Goal: Ask a question: Seek information or help from site administrators or community

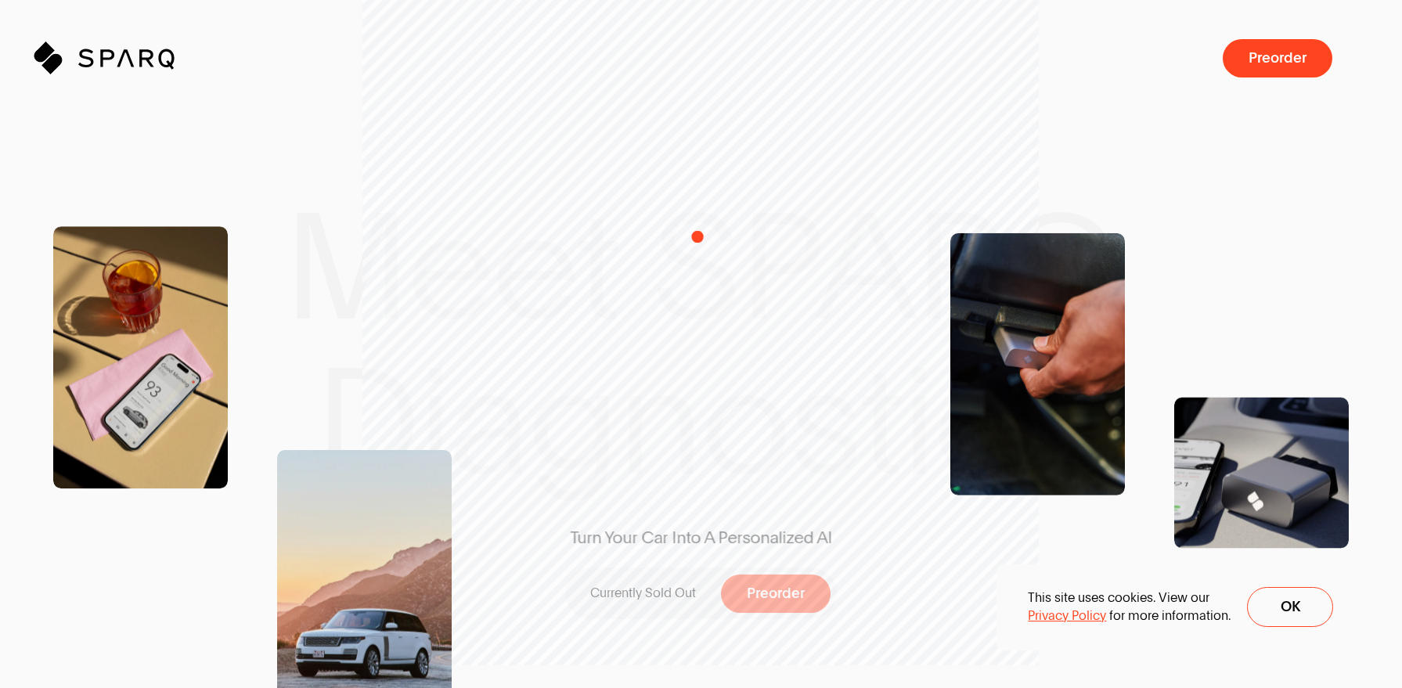
drag, startPoint x: 698, startPoint y: 236, endPoint x: 739, endPoint y: 272, distance: 54.9
click at [716, 247] on div "Turn Your Car Into A Personalized AI Currently Sold Out Preorder" at bounding box center [701, 344] width 430 height 598
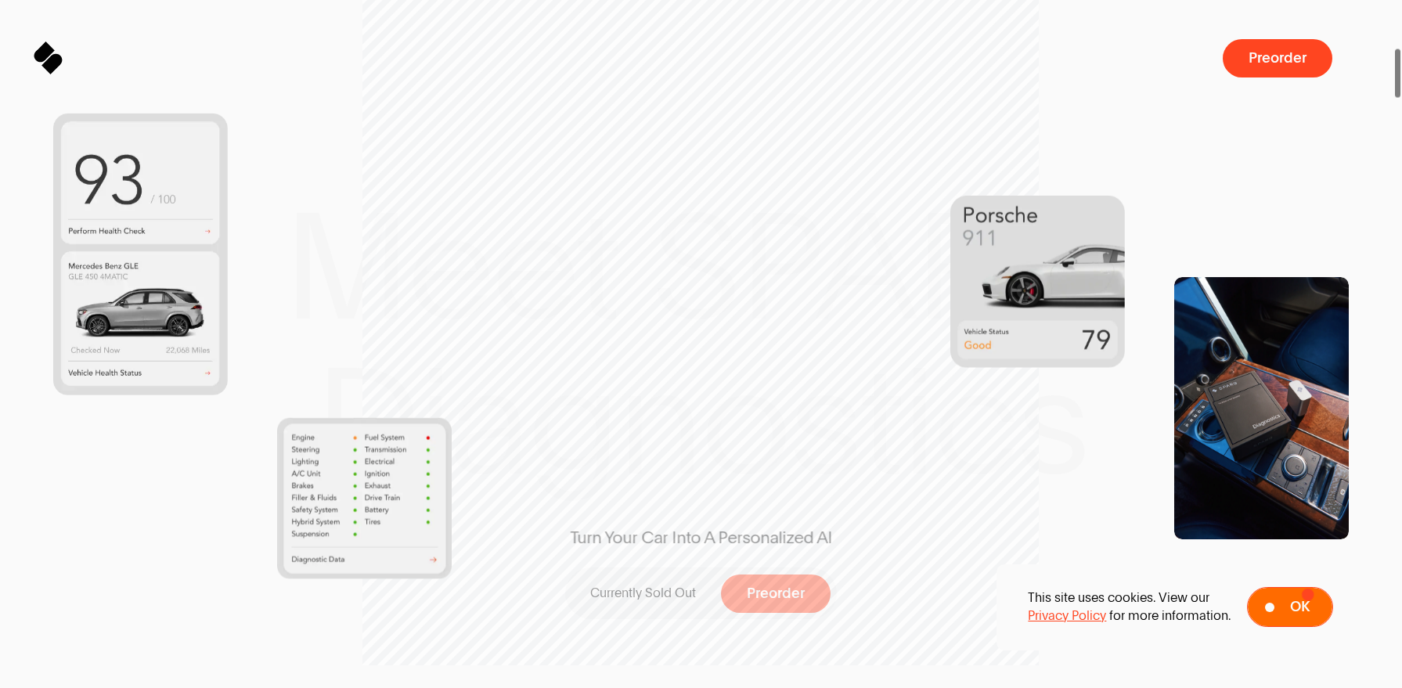
click at [1305, 596] on button "Ok" at bounding box center [1290, 607] width 86 height 40
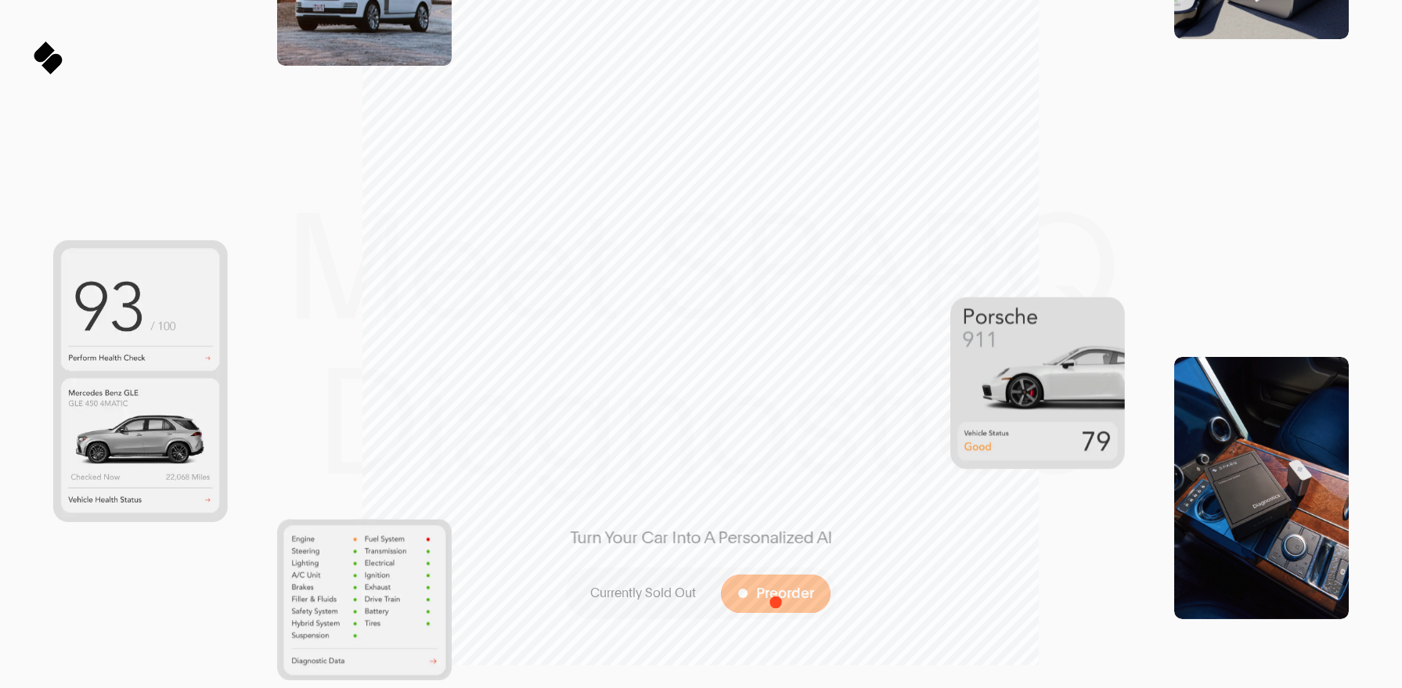
click at [776, 602] on span at bounding box center [776, 594] width 110 height 38
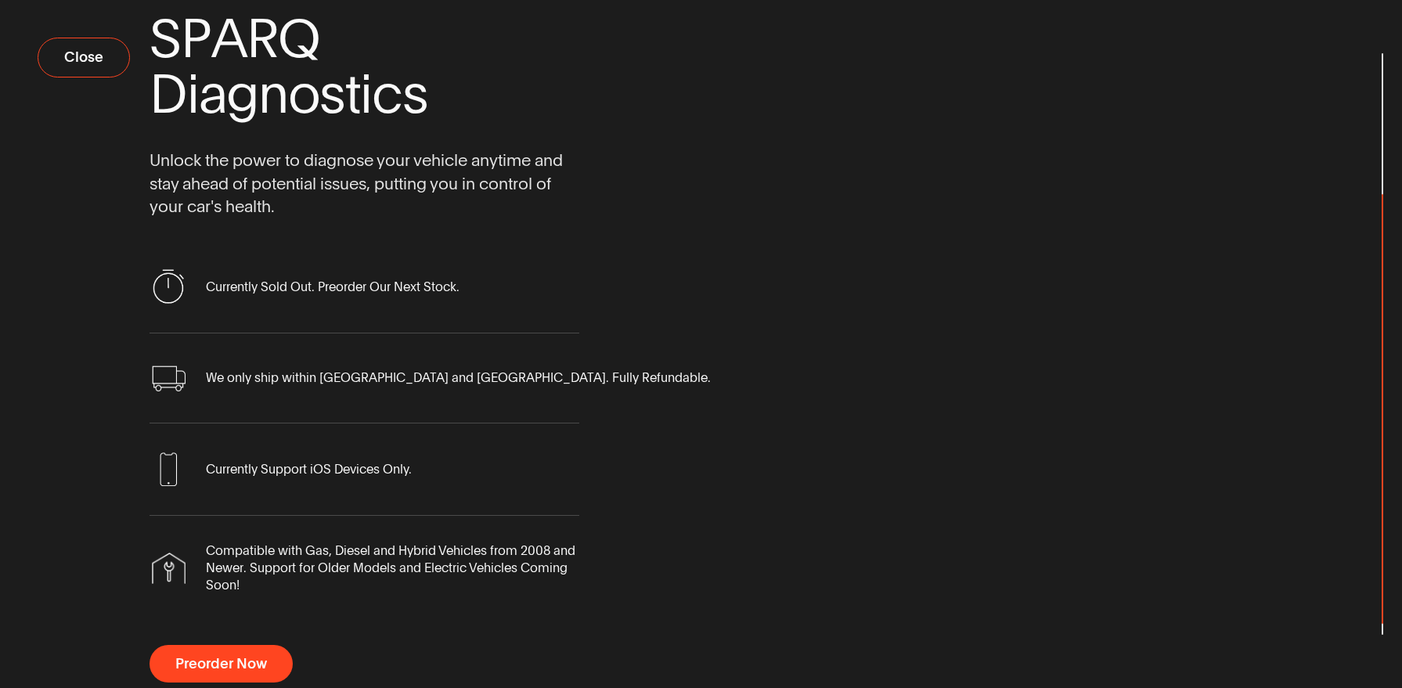
scroll to position [98, 0]
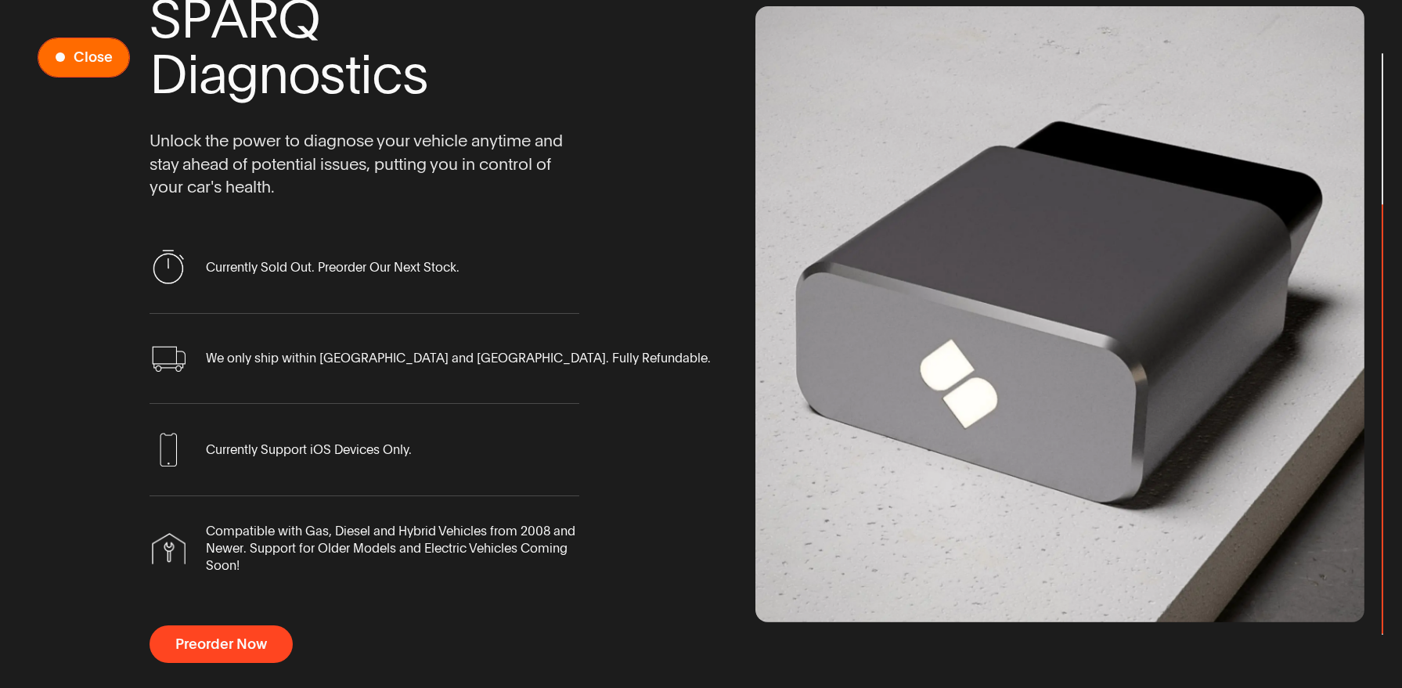
click at [54, 48] on span "Preorder Now" at bounding box center [83, 57] width 91 height 38
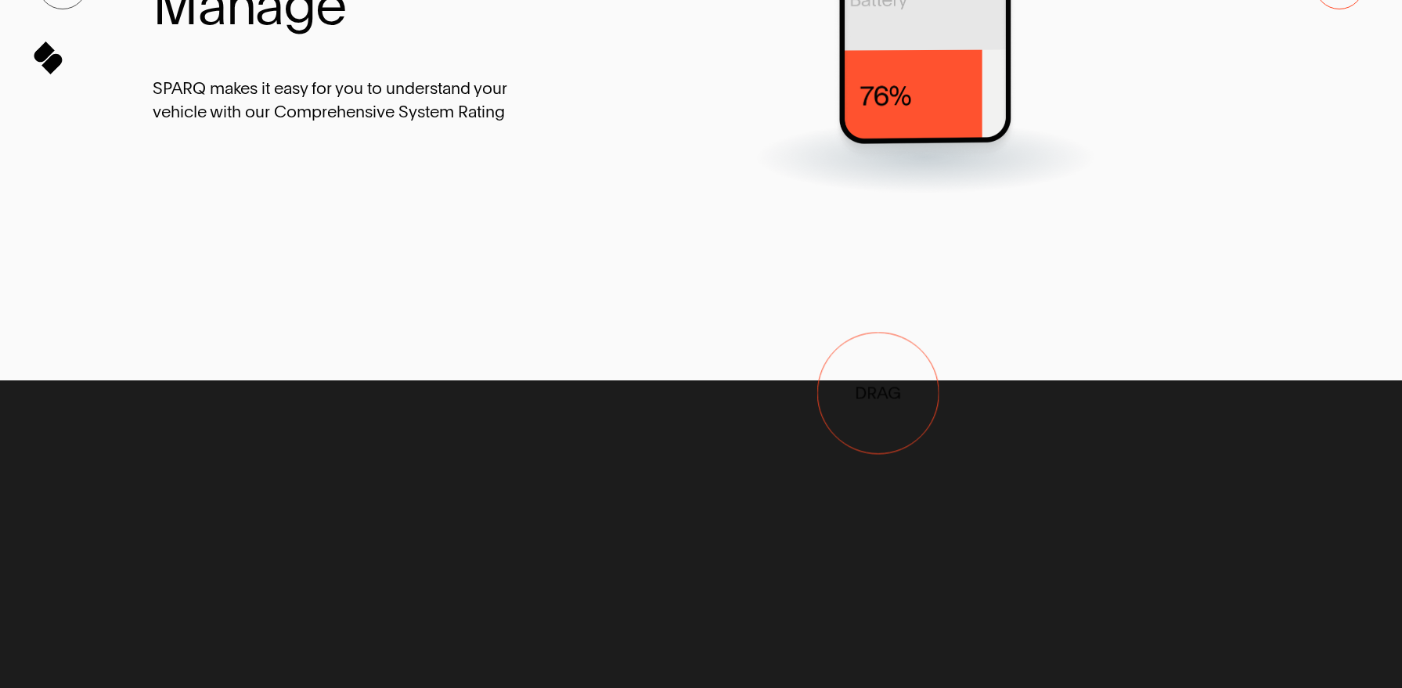
drag, startPoint x: 812, startPoint y: 256, endPoint x: 784, endPoint y: 442, distance: 188.3
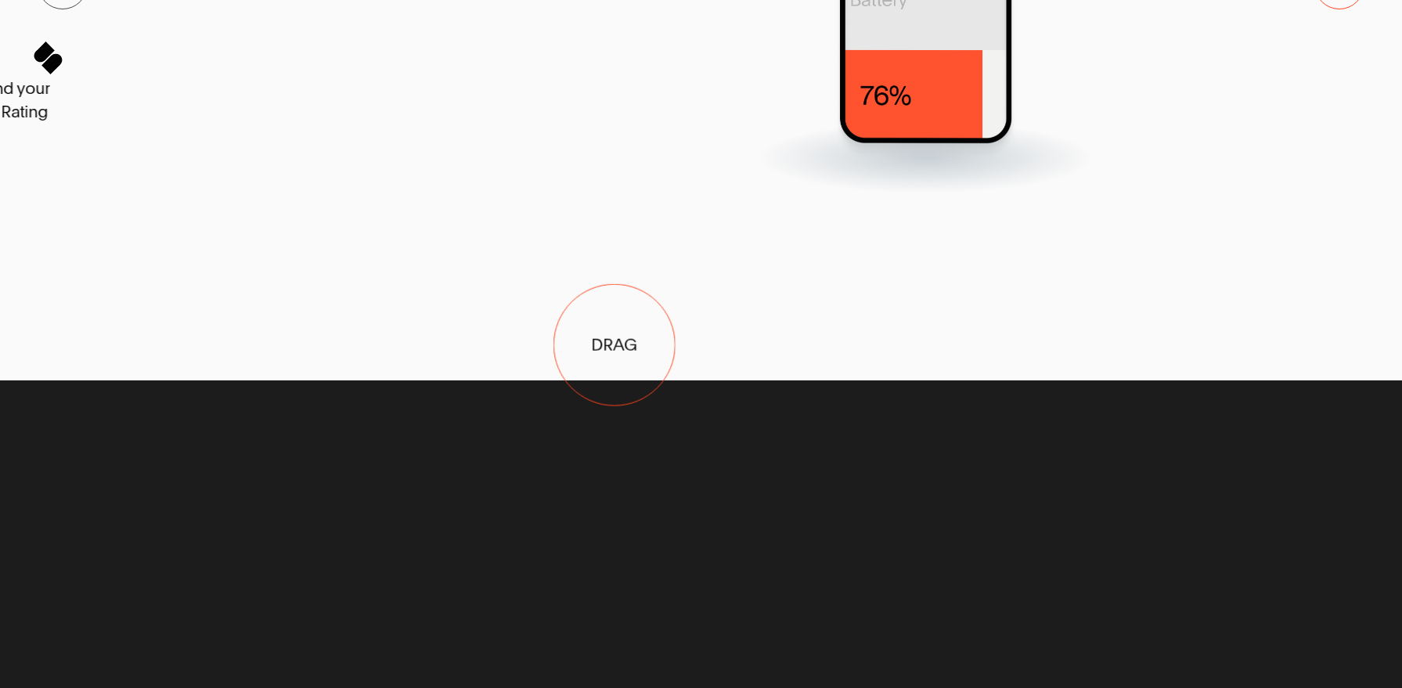
drag, startPoint x: 1115, startPoint y: 236, endPoint x: 384, endPoint y: 409, distance: 750.5
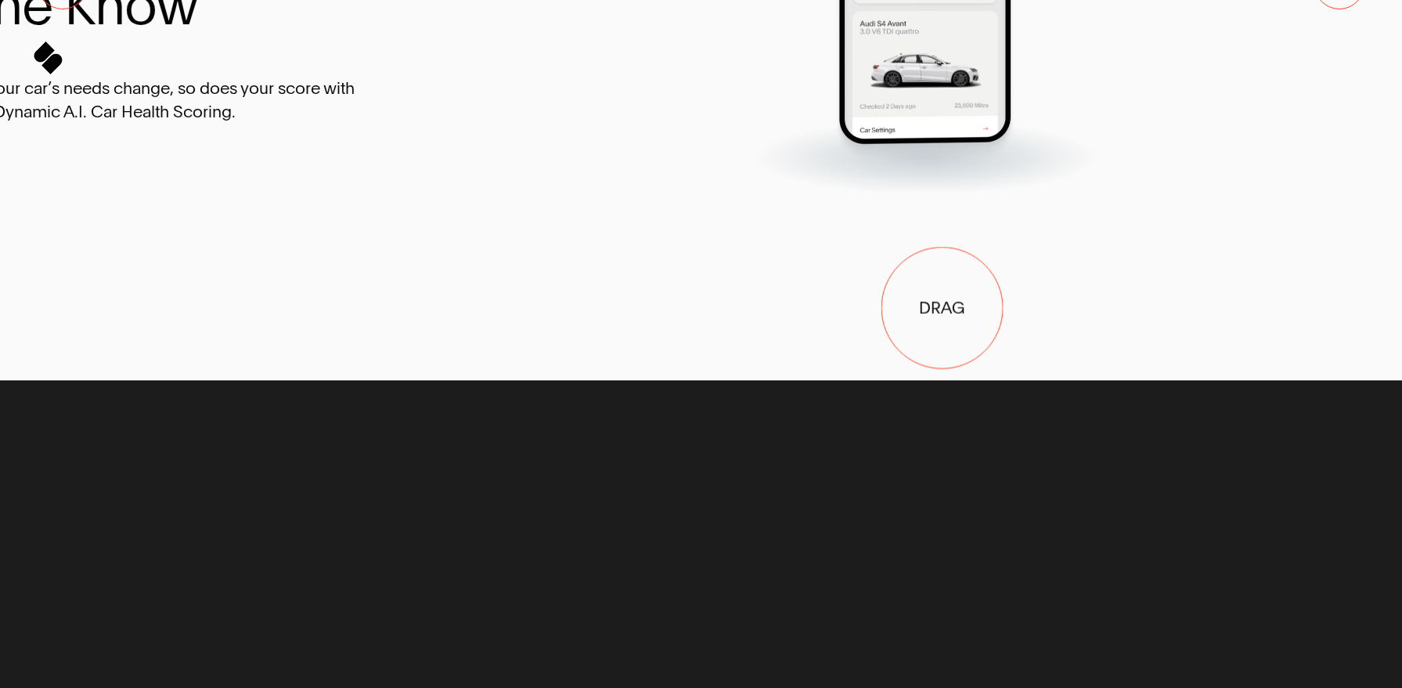
drag, startPoint x: 1002, startPoint y: 305, endPoint x: 257, endPoint y: 328, distance: 745.7
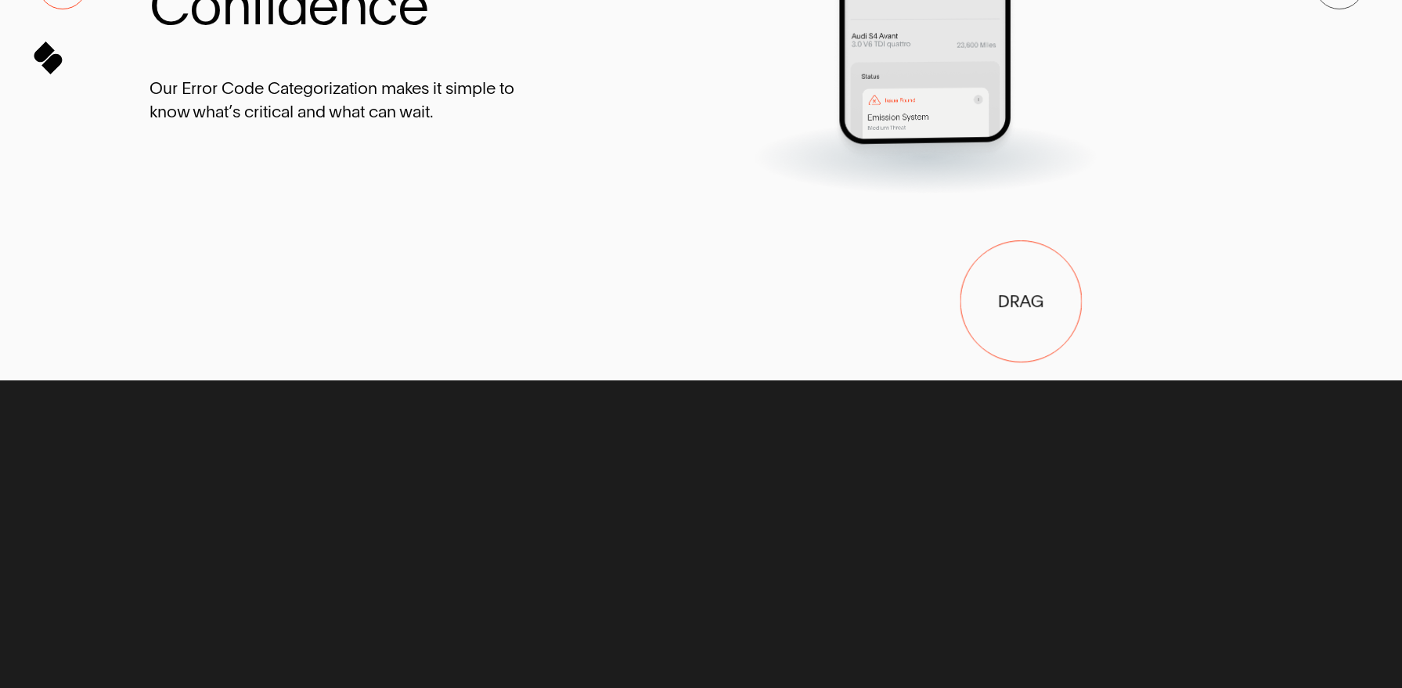
drag, startPoint x: 1023, startPoint y: 302, endPoint x: 509, endPoint y: 417, distance: 527.1
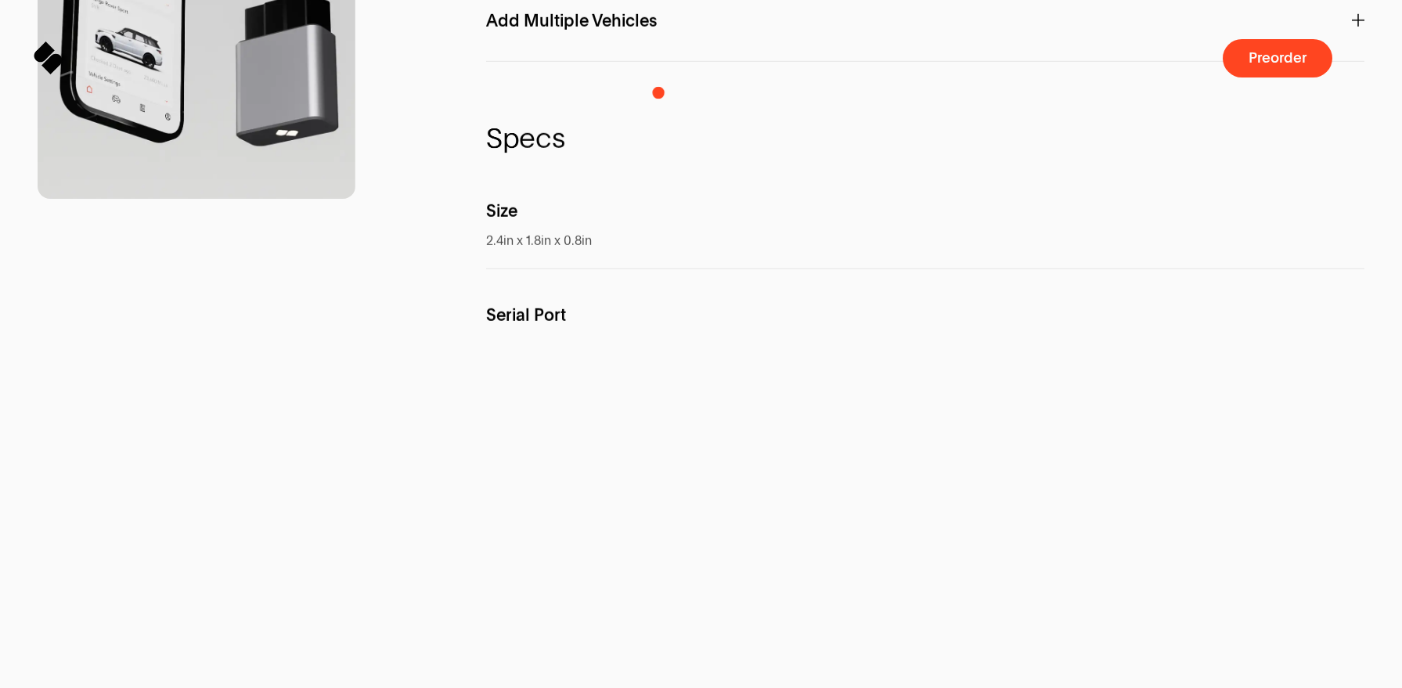
click at [1367, 85] on div "F e a t u r e s SPARQ A.I. Interact directly with your car with Personalized In…" at bounding box center [701, 149] width 1402 height 1718
click at [1357, 76] on nav "Preorder" at bounding box center [1294, 58] width 142 height 38
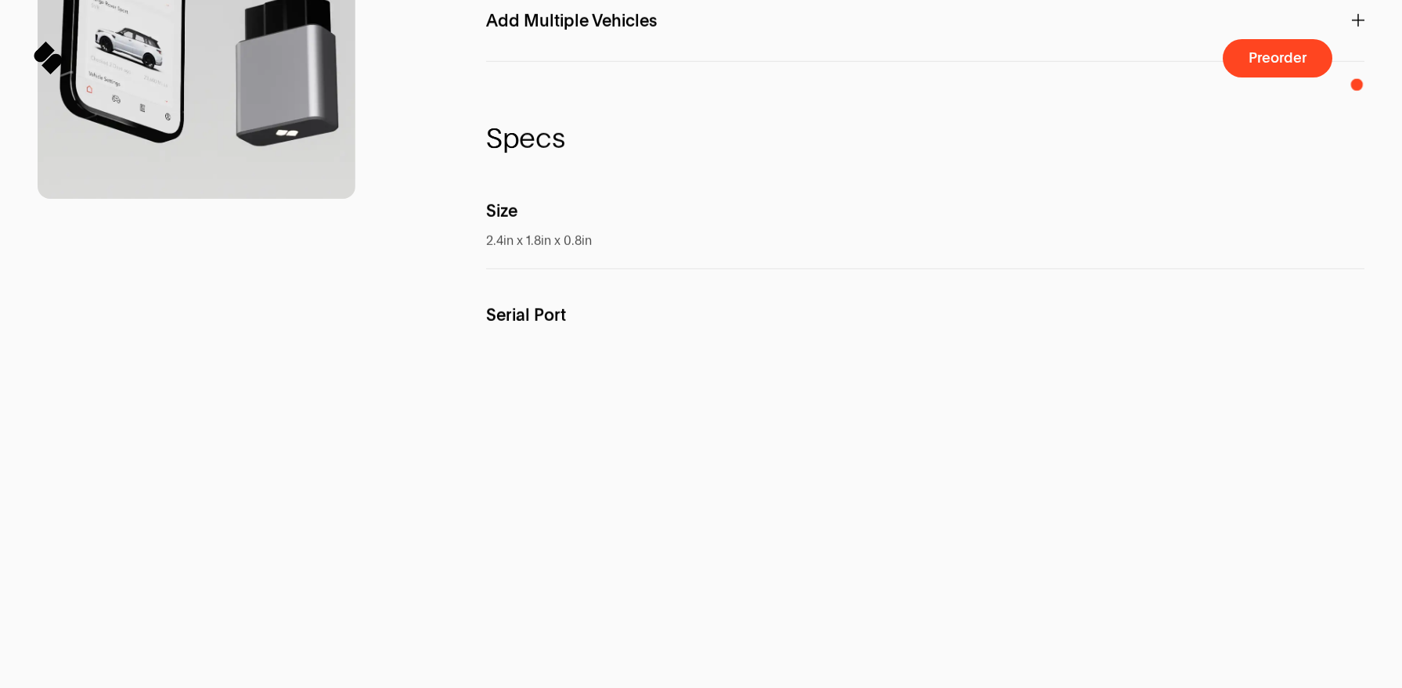
click at [1361, 72] on nav "Preorder" at bounding box center [1294, 58] width 142 height 38
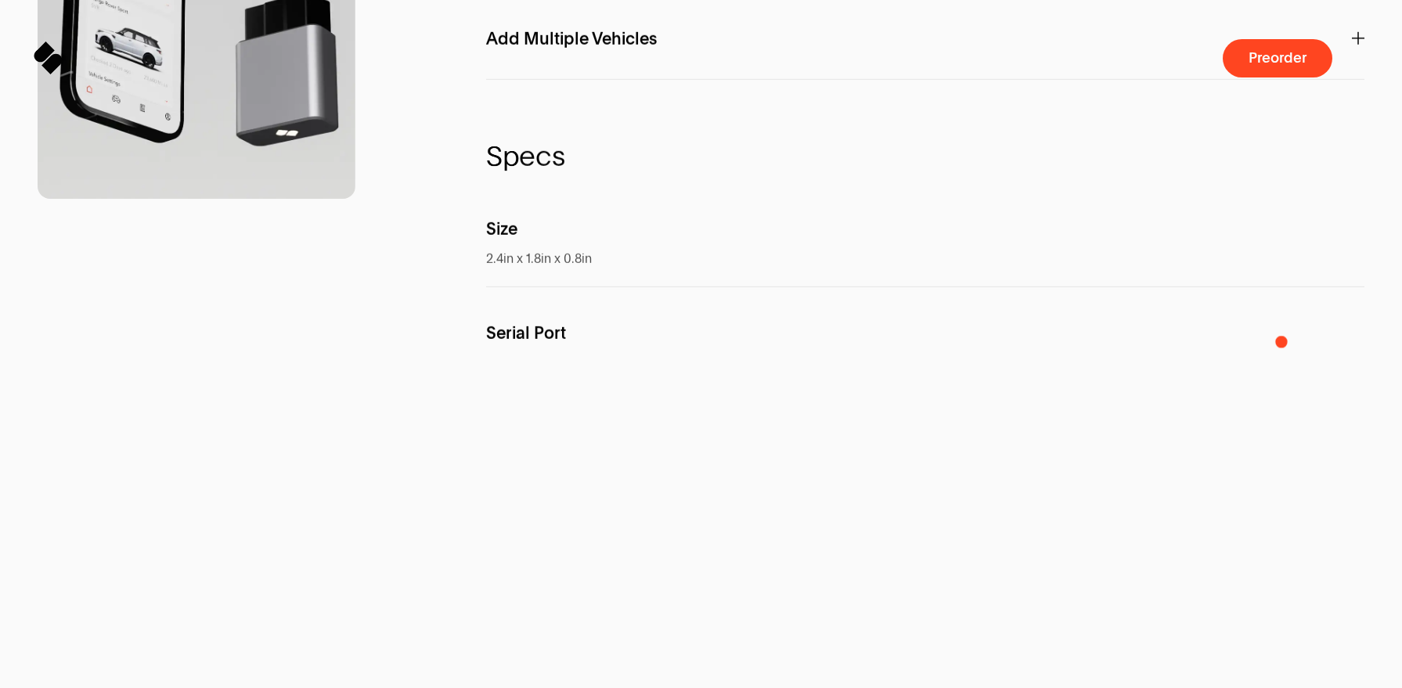
click at [1279, 346] on div "F e a t u r e s SPARQ A.I. Interact directly with your car with Personalized In…" at bounding box center [925, 99] width 878 height 1619
click at [1253, 61] on p "Add Multiple Vehicles" at bounding box center [925, 38] width 878 height 45
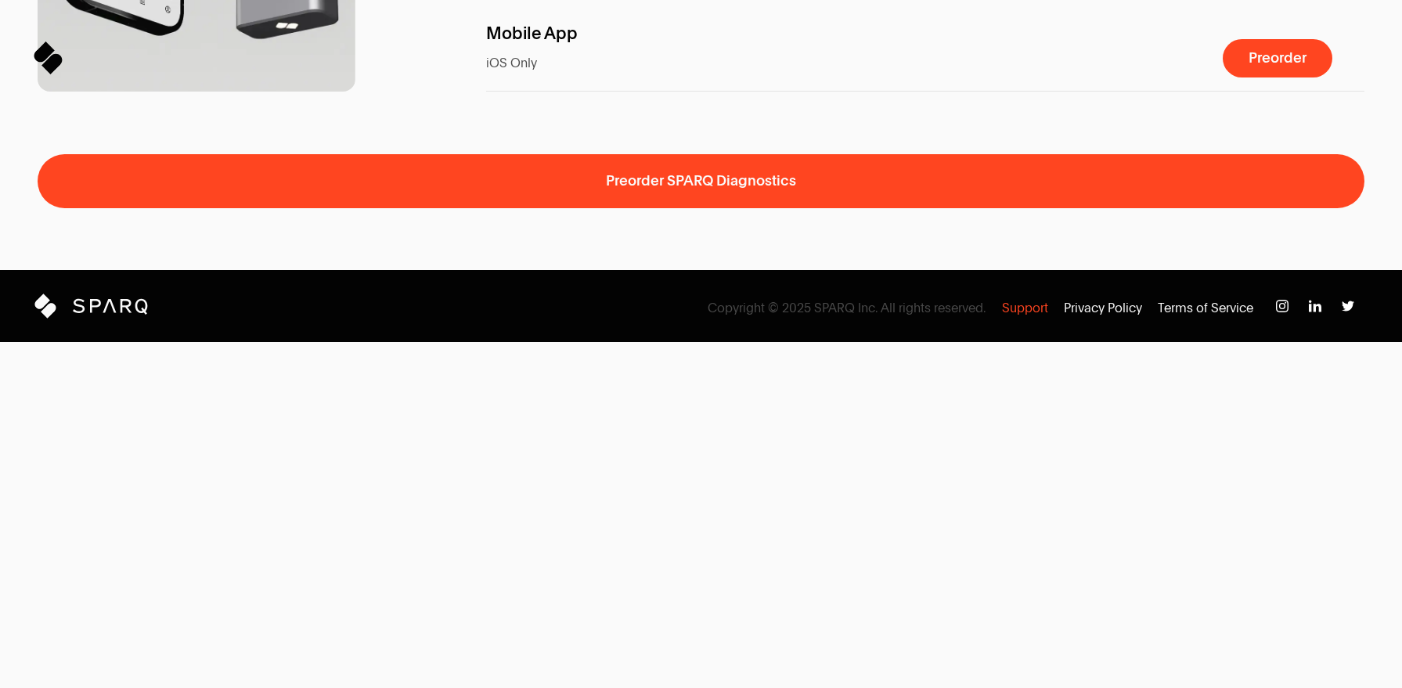
click at [1046, 317] on p "Support" at bounding box center [1025, 308] width 46 height 17
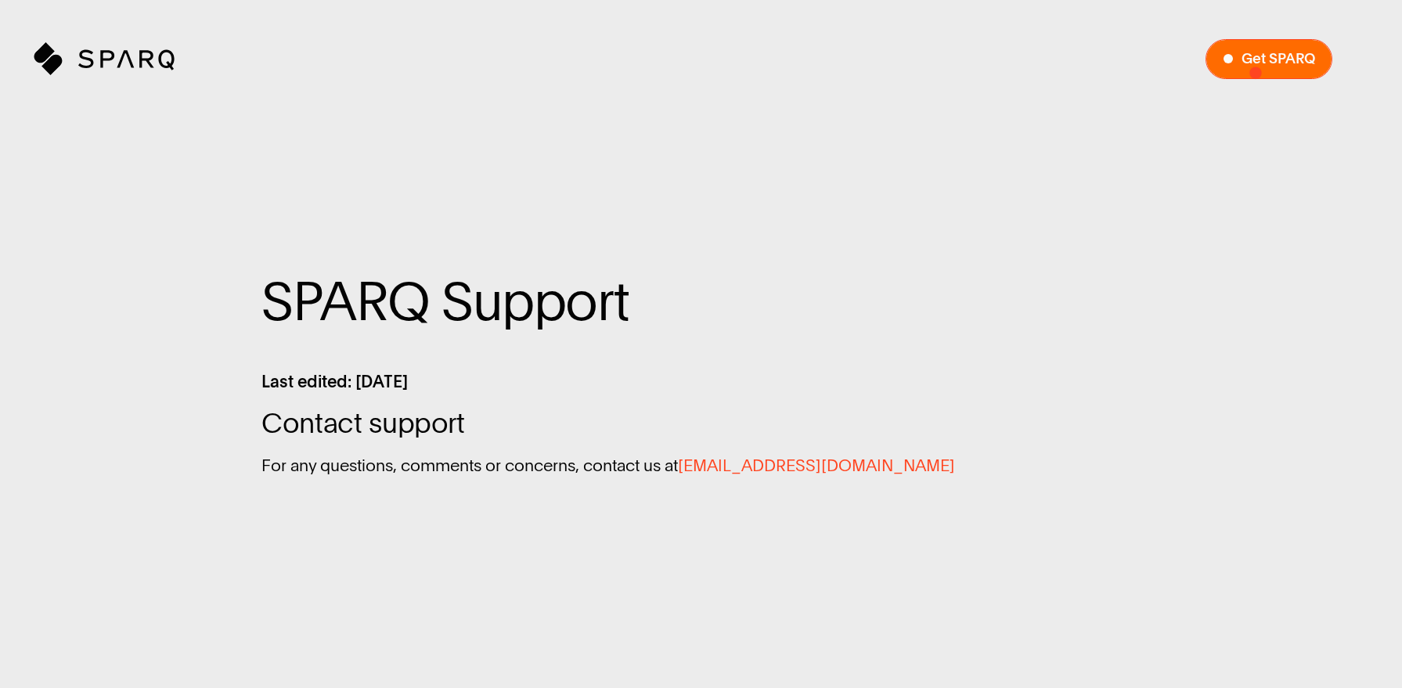
click at [1258, 76] on span "Sign up to the SPARQ waiting list" at bounding box center [1268, 59] width 125 height 38
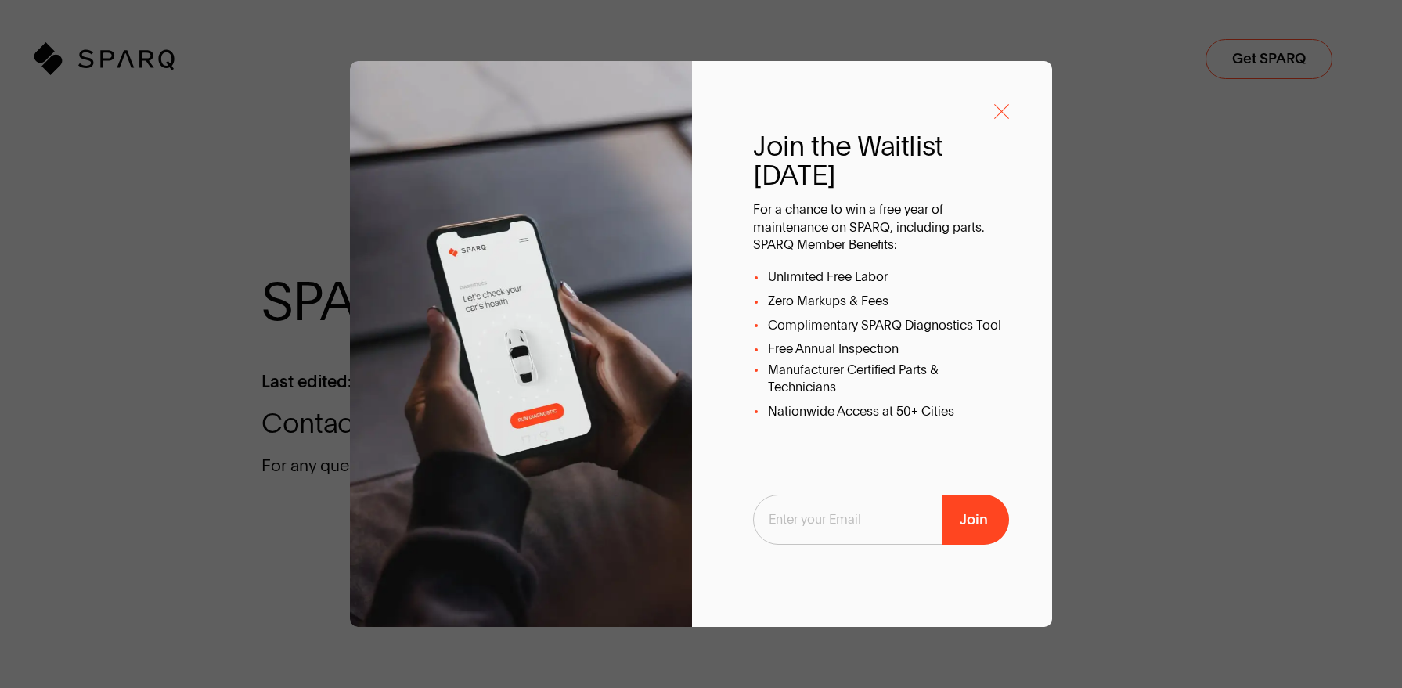
click at [1004, 111] on icon "Sign Up to SPARQ emails" at bounding box center [1001, 111] width 15 height 15
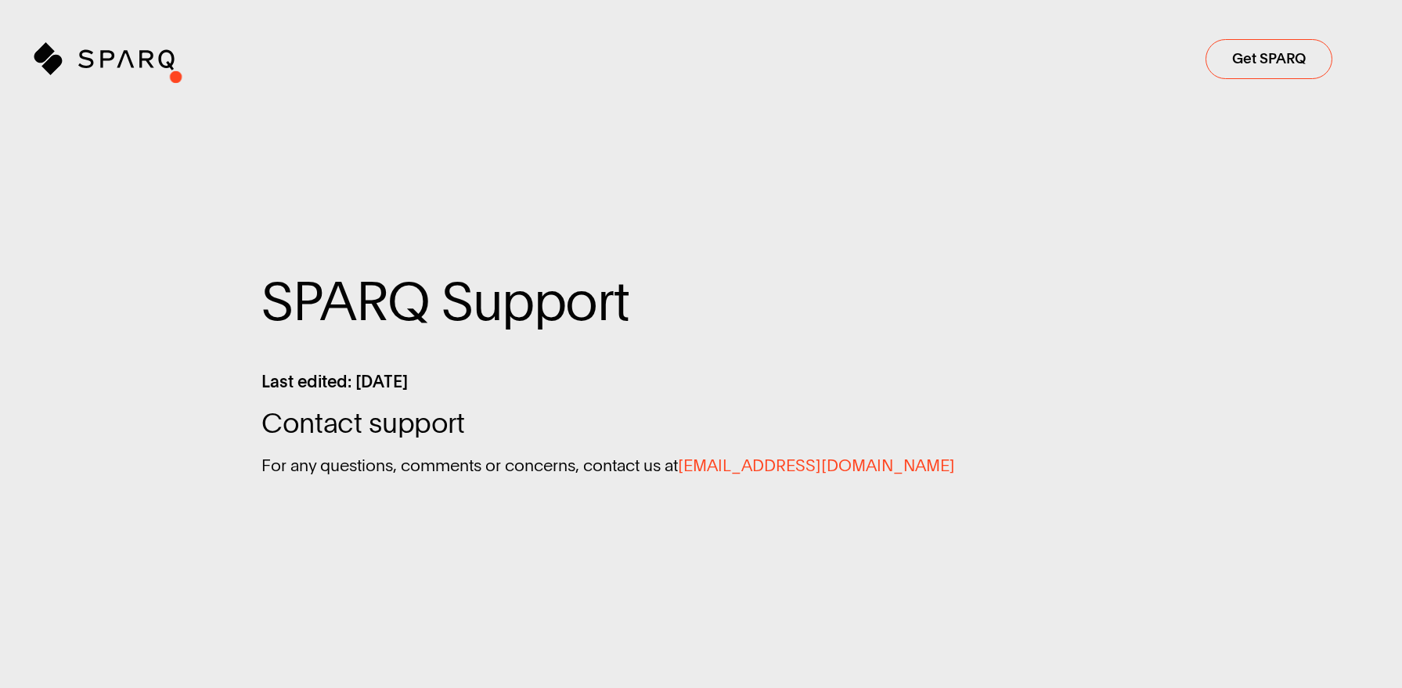
click at [158, 72] on icon "Sparq" at bounding box center [148, 59] width 141 height 32
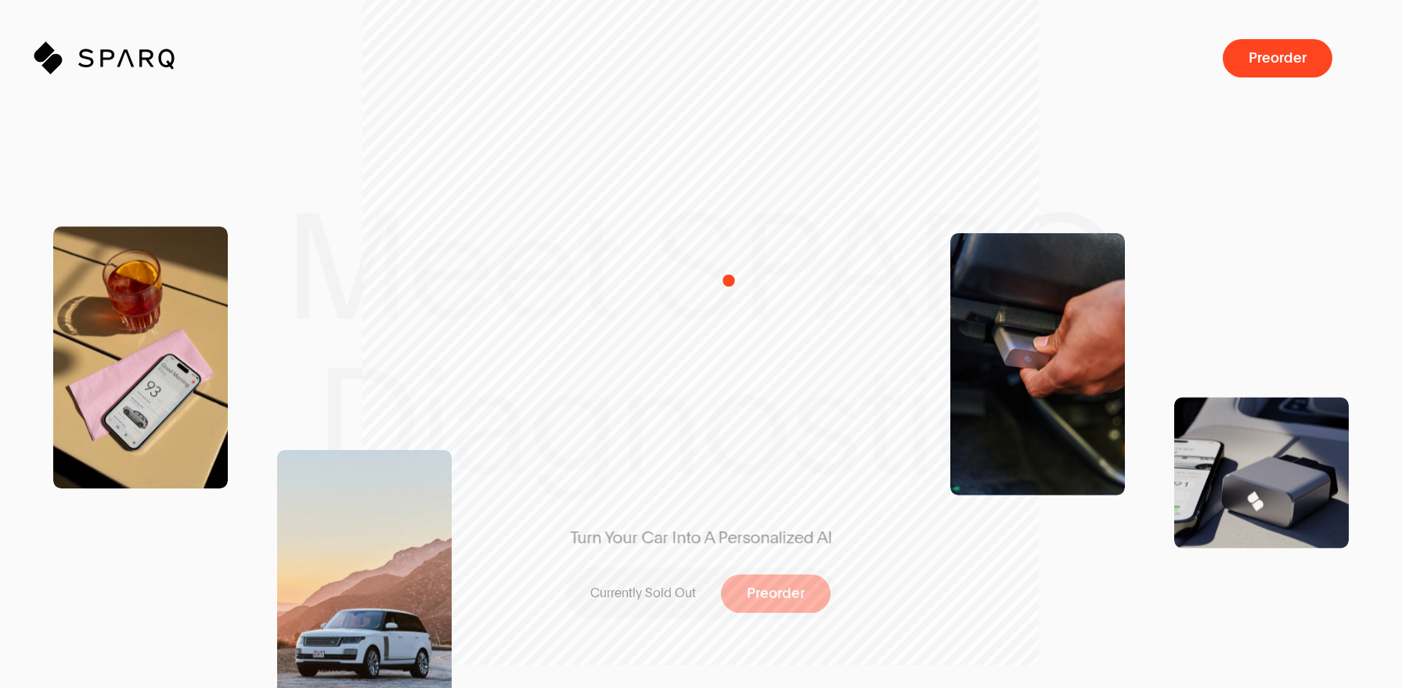
drag, startPoint x: 729, startPoint y: 280, endPoint x: 723, endPoint y: 209, distance: 71.5
click at [729, 268] on div "Turn Your Car Into A Personalized AI Currently Sold Out Preorder" at bounding box center [701, 344] width 430 height 598
